Goal: Find specific page/section

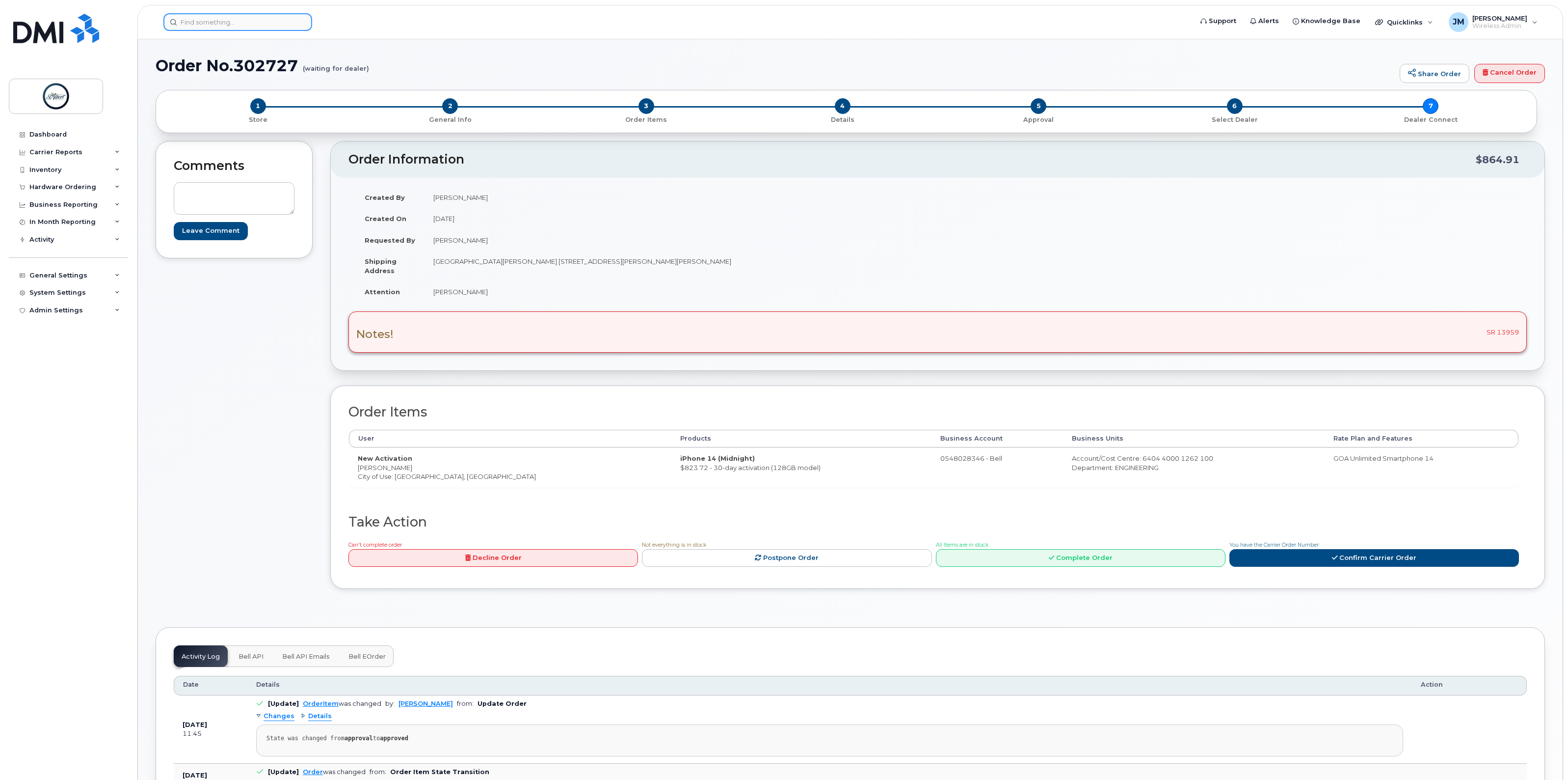
click at [238, 25] on input at bounding box center [238, 22] width 149 height 18
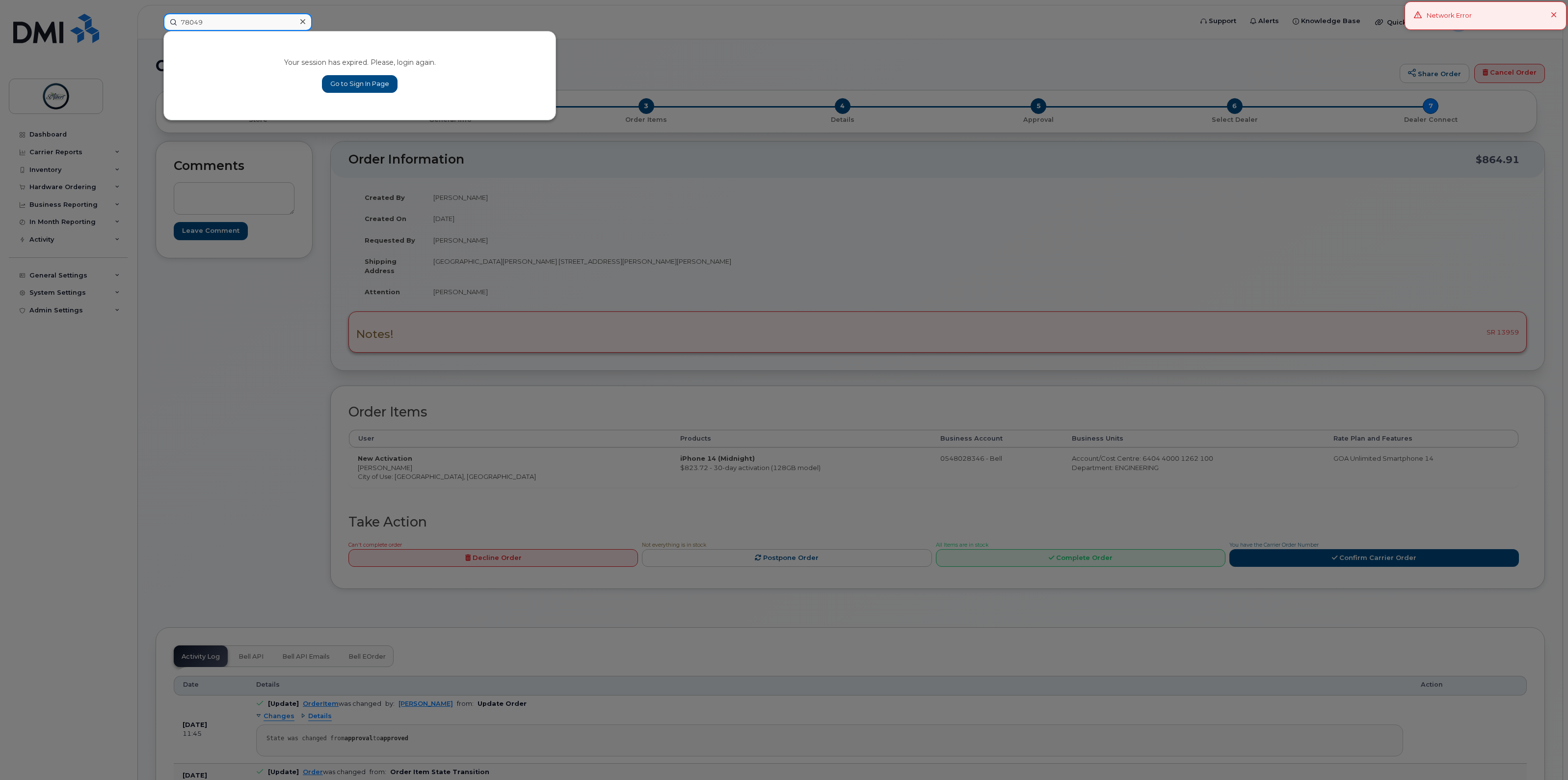
type input "780497"
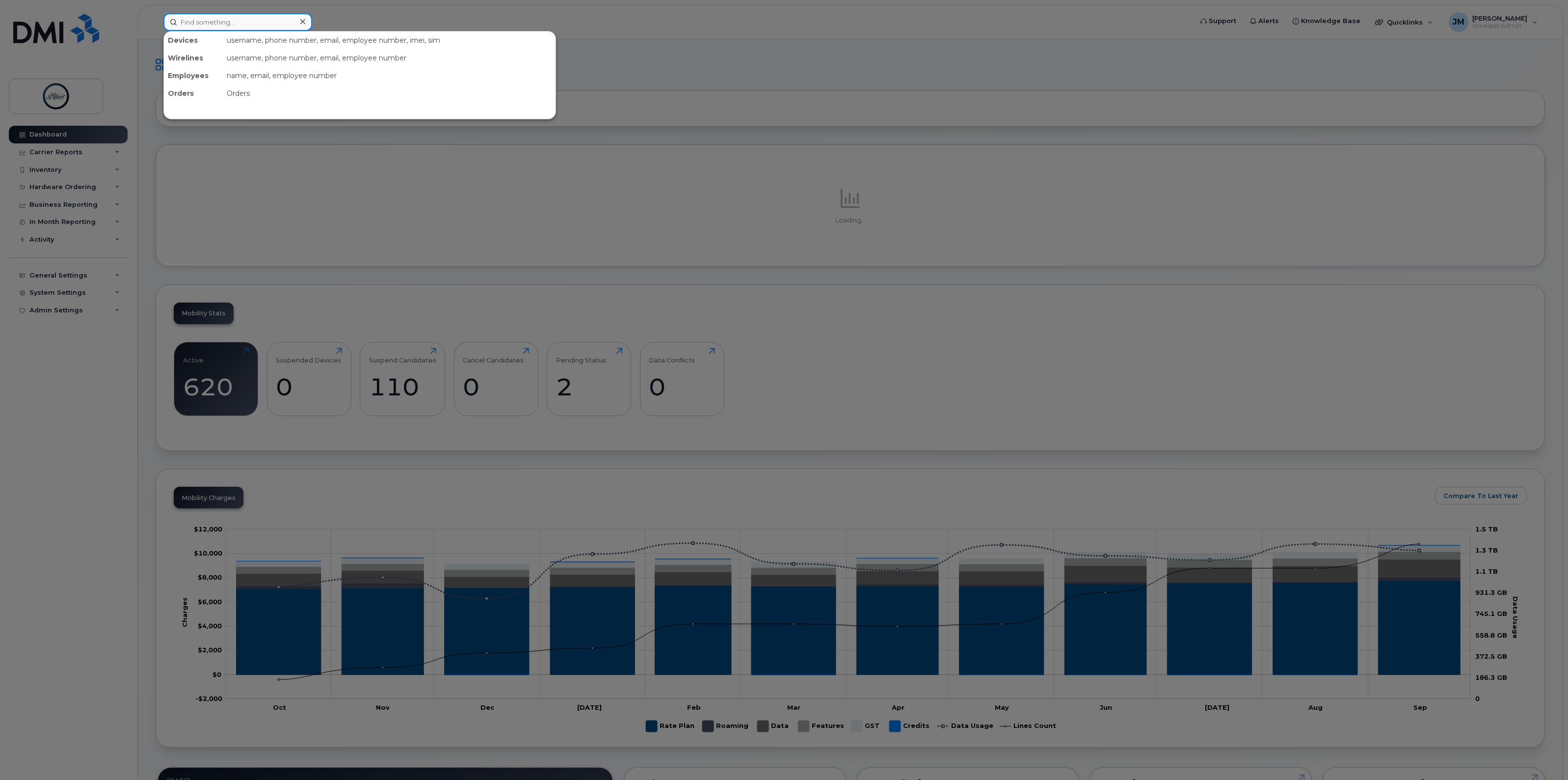
click at [224, 23] on input at bounding box center [238, 22] width 149 height 18
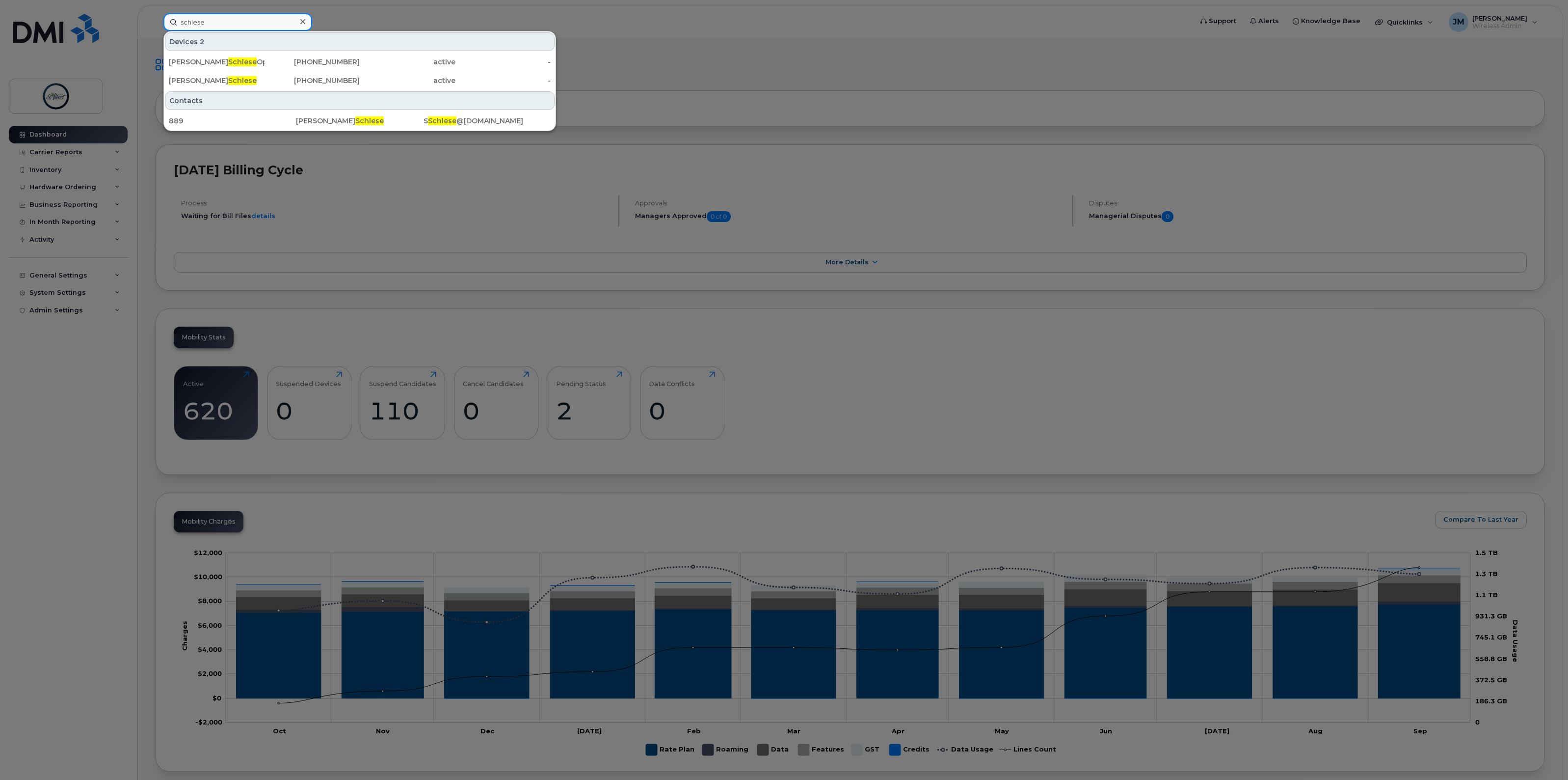
type input "schlese"
click at [264, 89] on div "[PERSON_NAME]" at bounding box center [217, 81] width 96 height 18
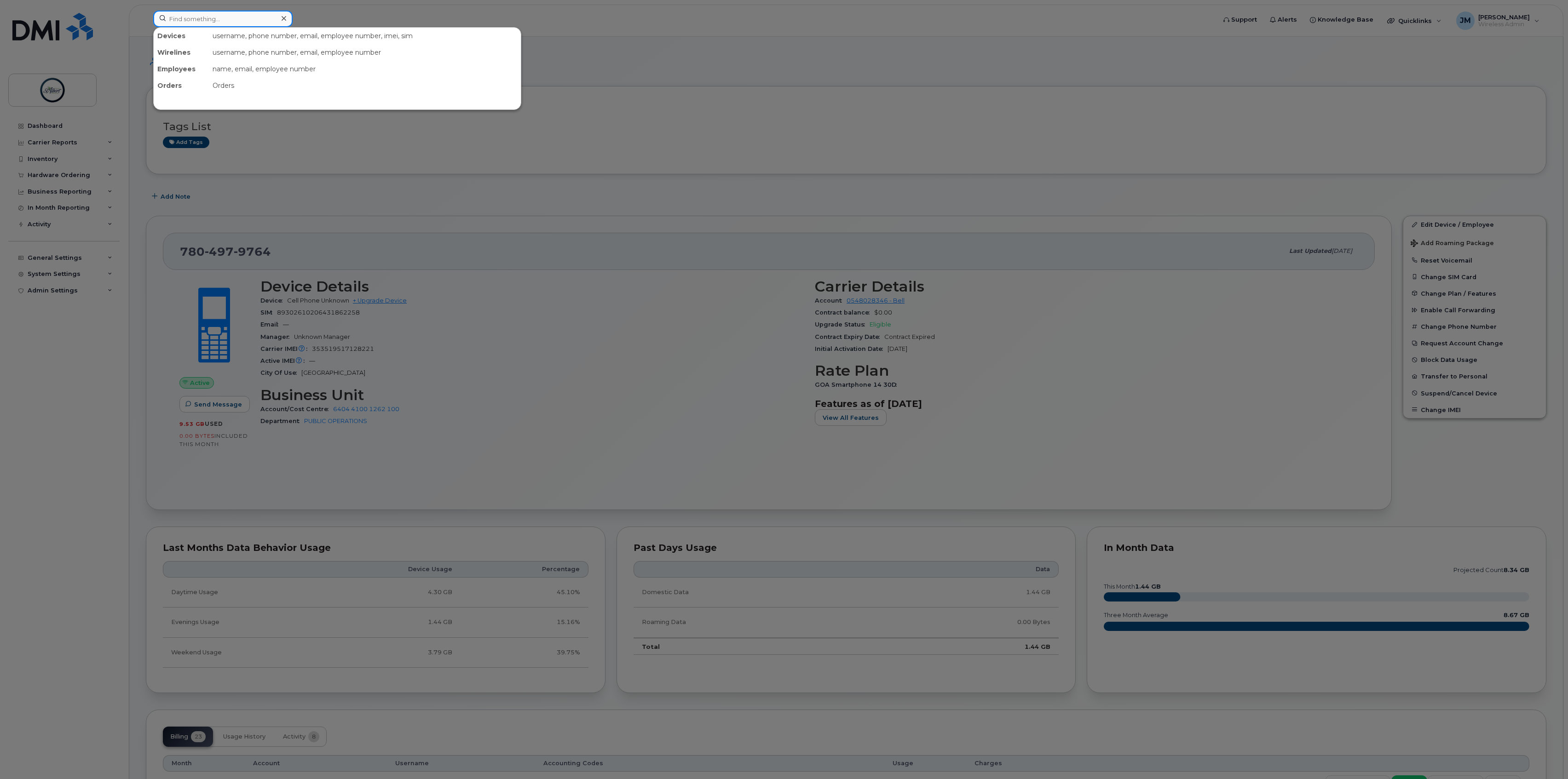
click at [233, 20] on input at bounding box center [223, 19] width 140 height 16
type input "7804979825"
click at [240, 61] on div "Operation Spare" at bounding box center [203, 56] width 90 height 16
